Goal: Information Seeking & Learning: Learn about a topic

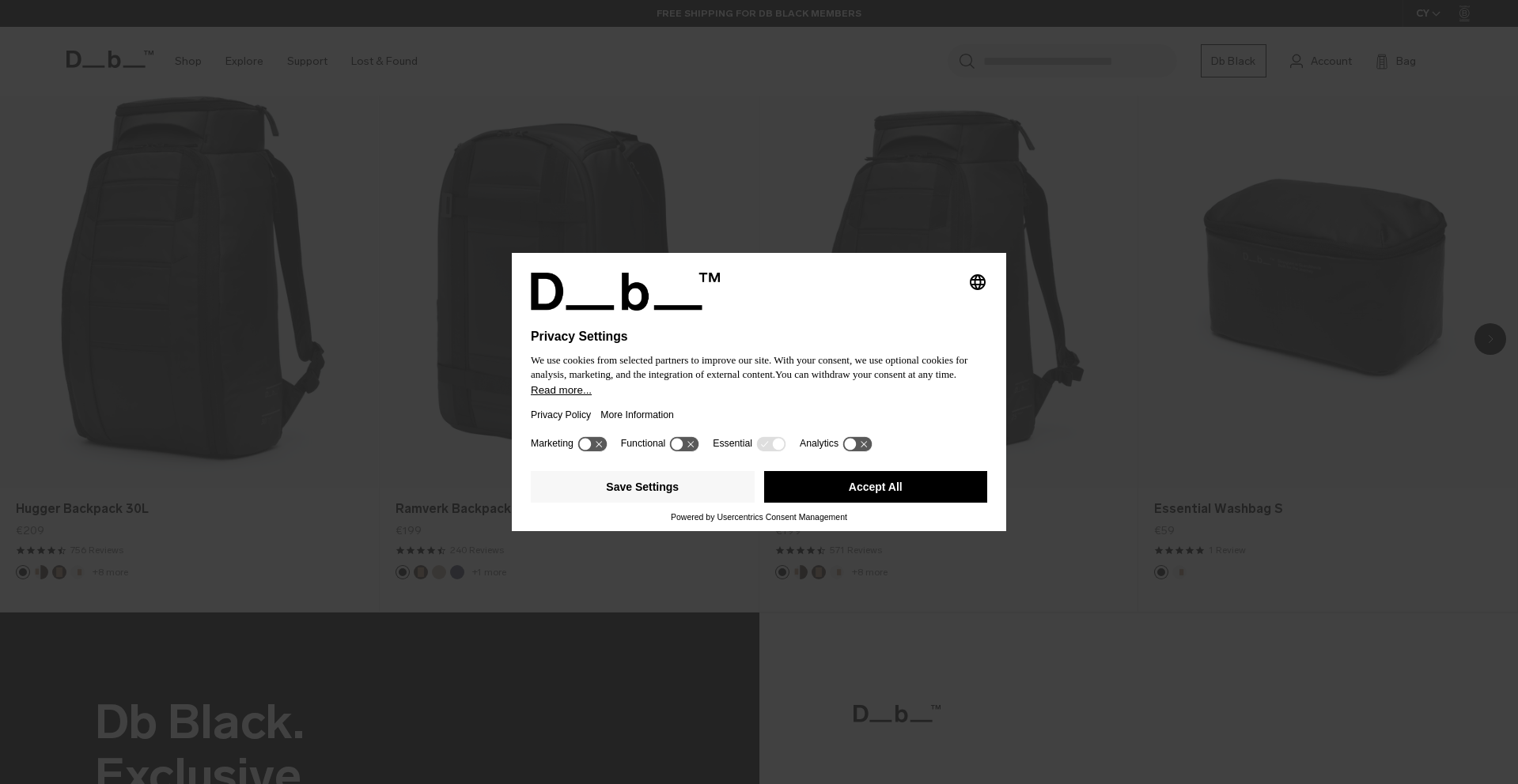
scroll to position [1318, 0]
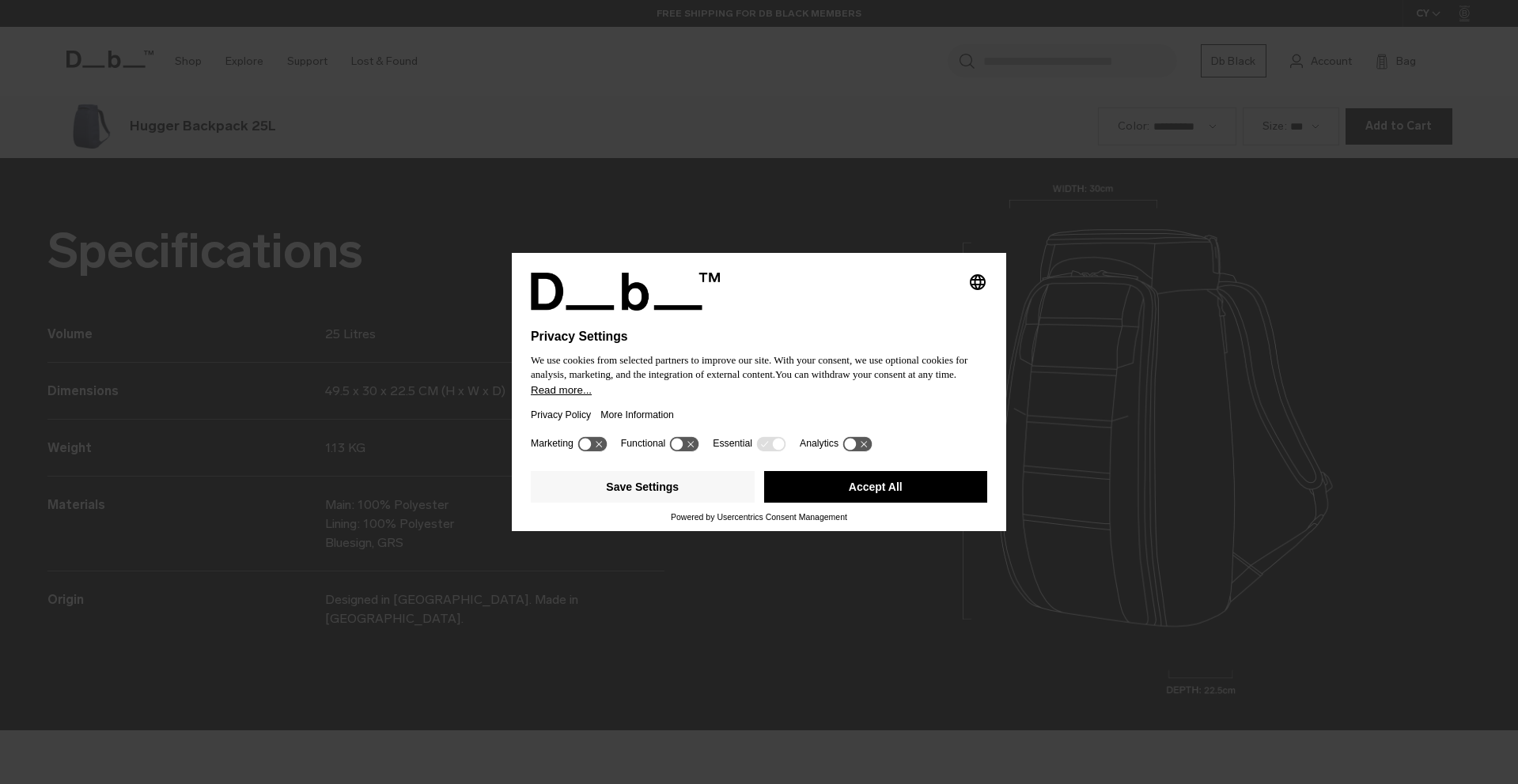
scroll to position [2353, 0]
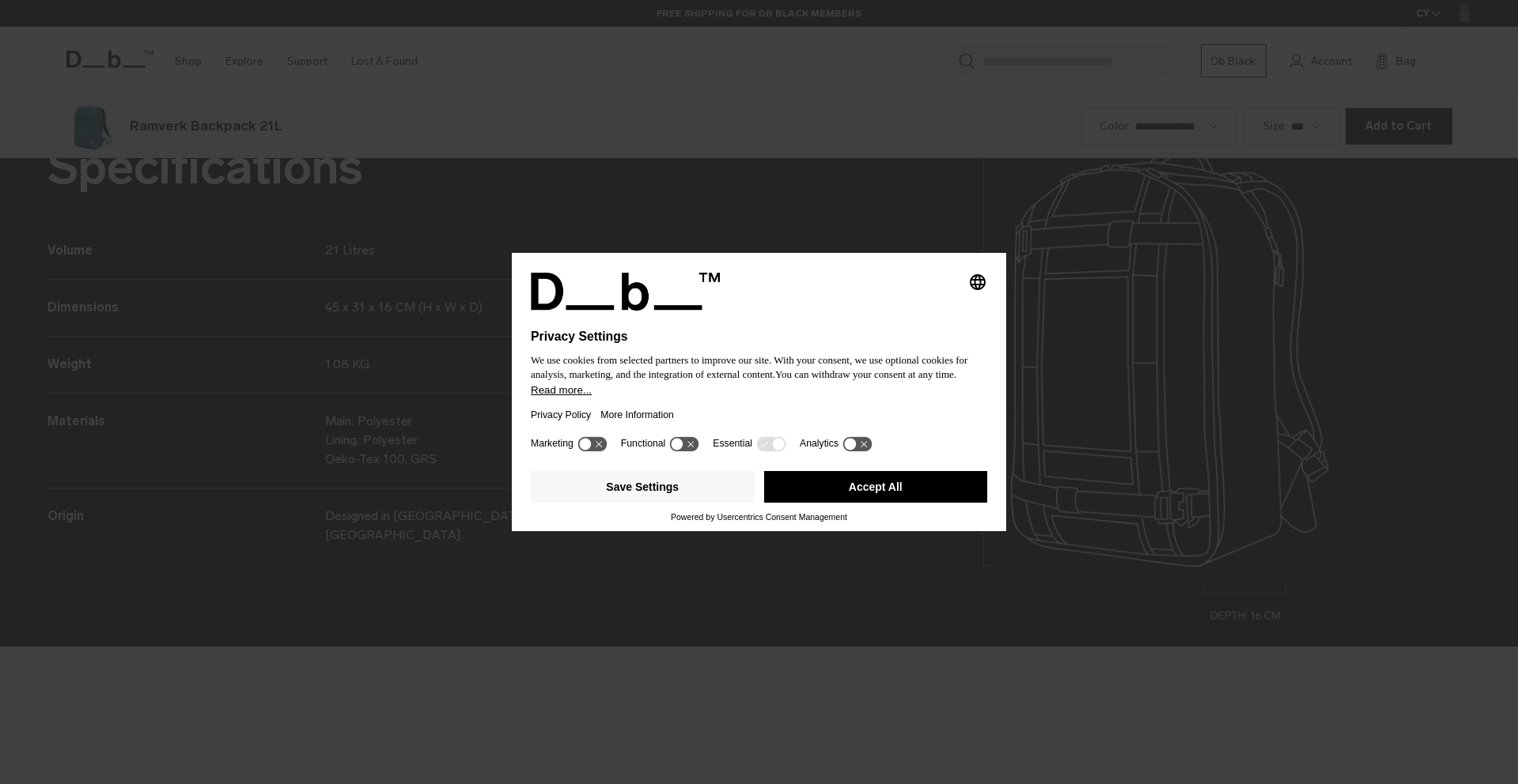
scroll to position [2353, 0]
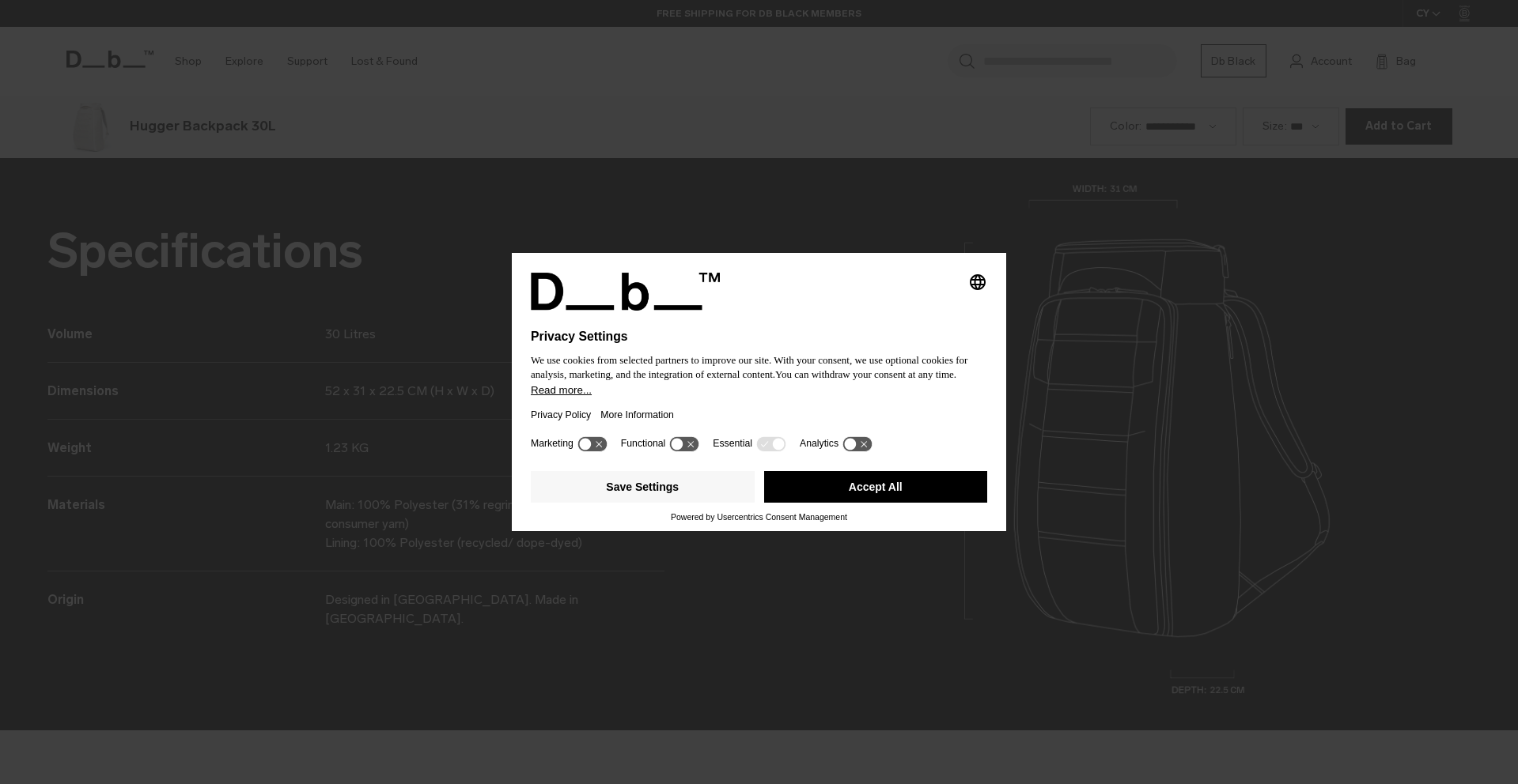
scroll to position [2353, 0]
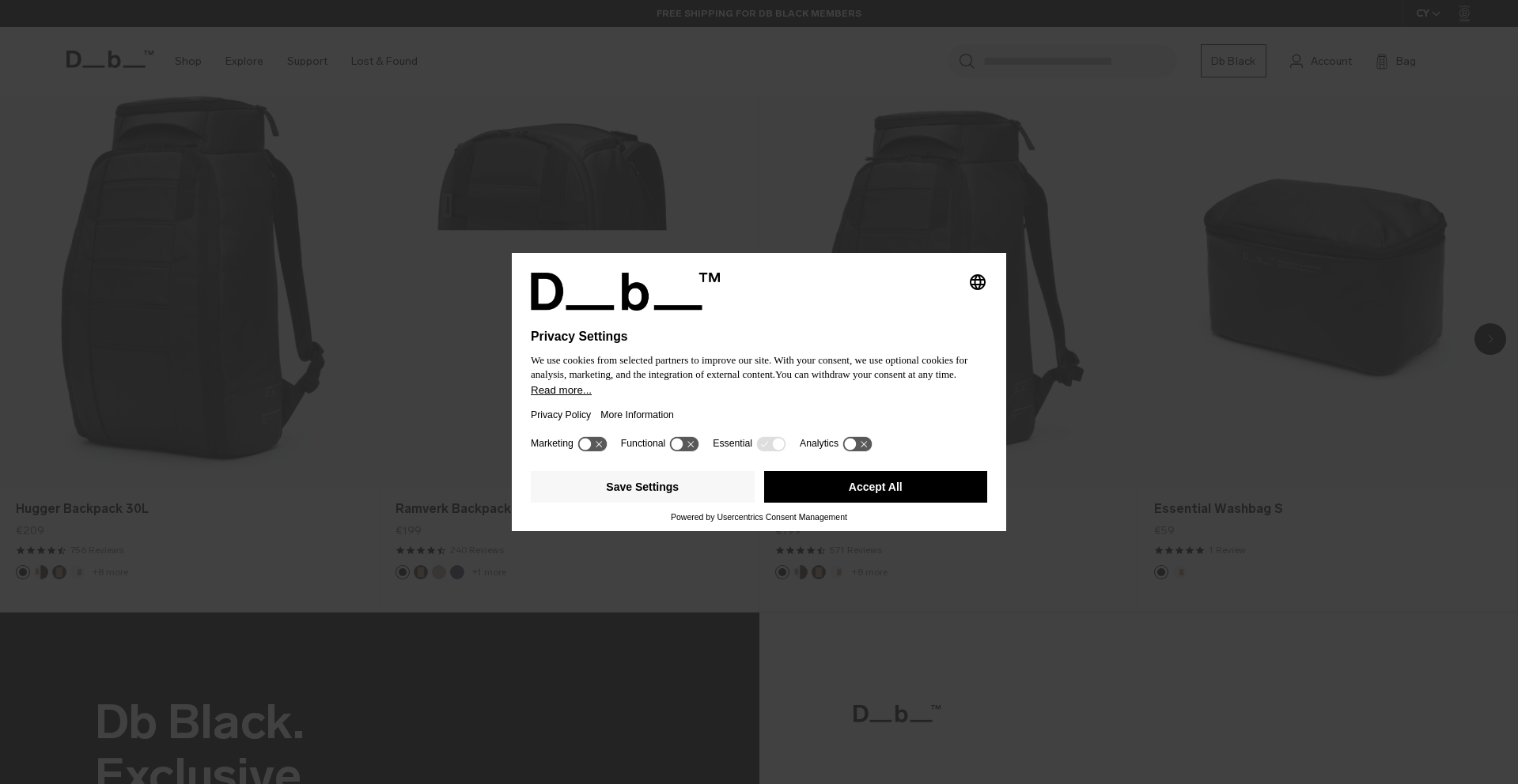
scroll to position [1318, 0]
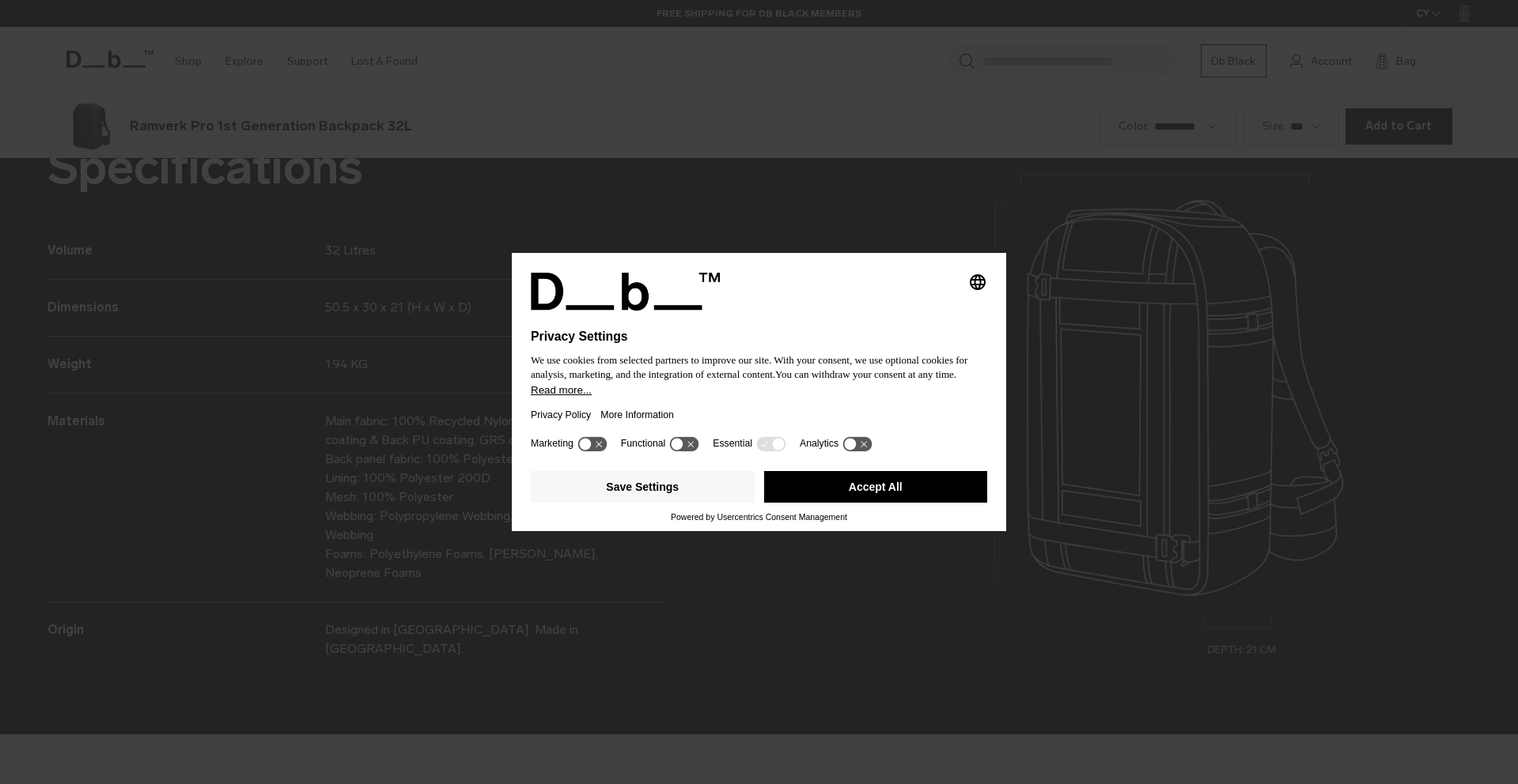
scroll to position [2353, 0]
